Goal: Find specific page/section: Find specific page/section

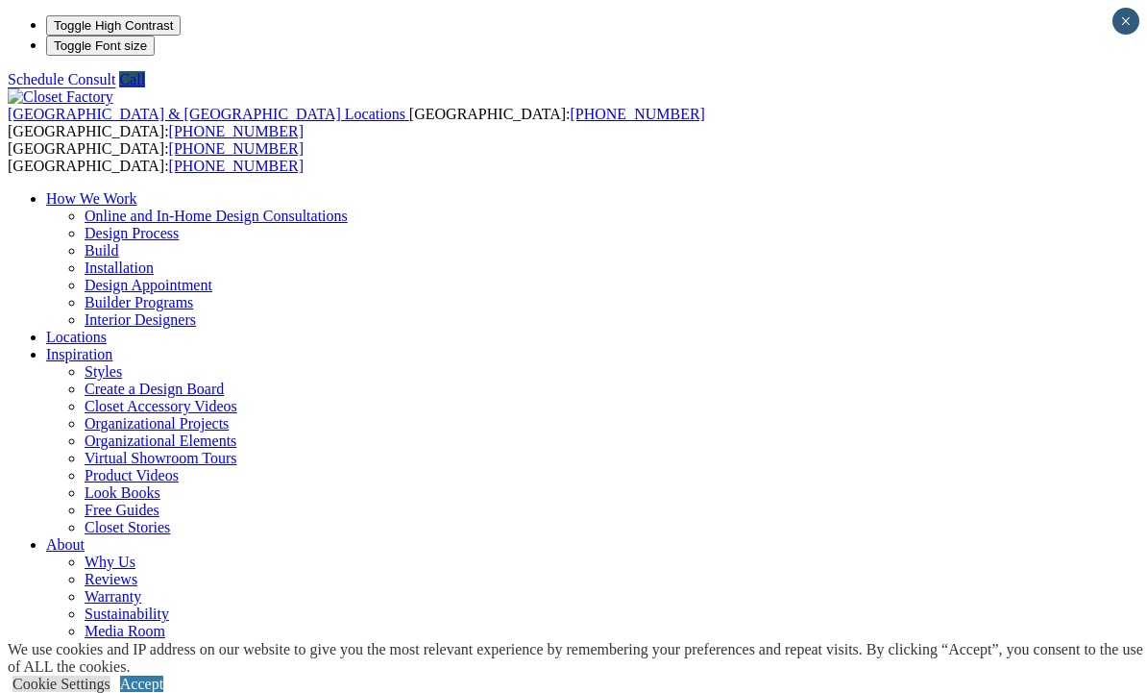
click at [107, 328] on link "Locations" at bounding box center [76, 336] width 61 height 16
type input "*****"
click at [163, 675] on link "Accept" at bounding box center [141, 683] width 43 height 16
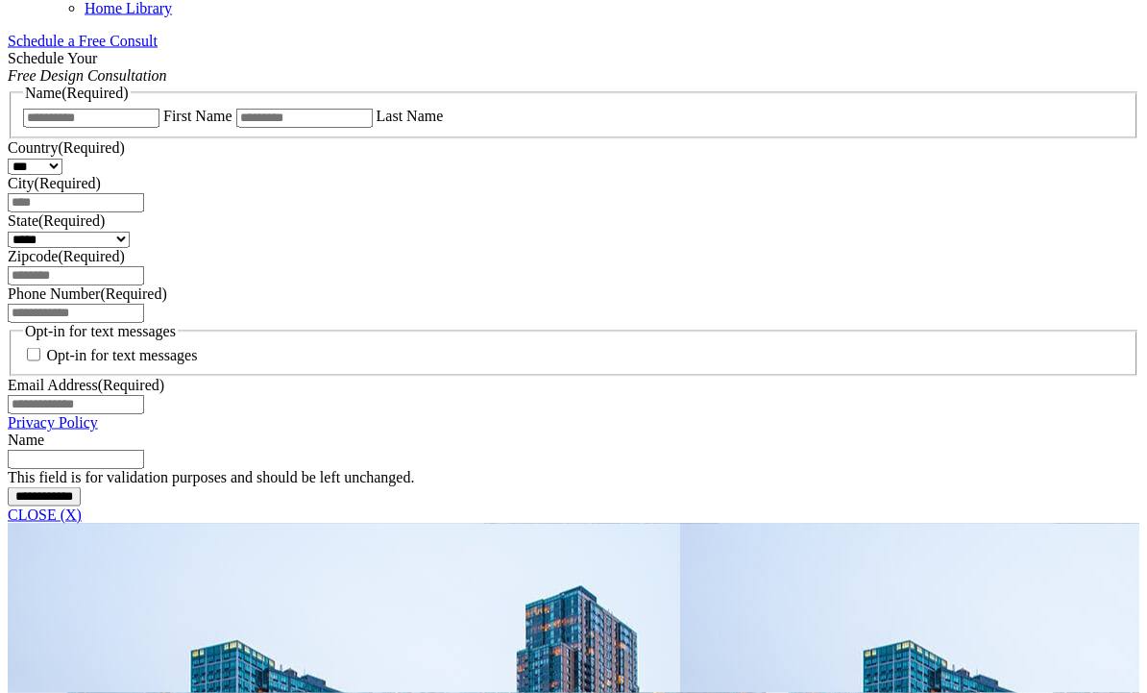
scroll to position [1207, 0]
